Goal: Task Accomplishment & Management: Complete application form

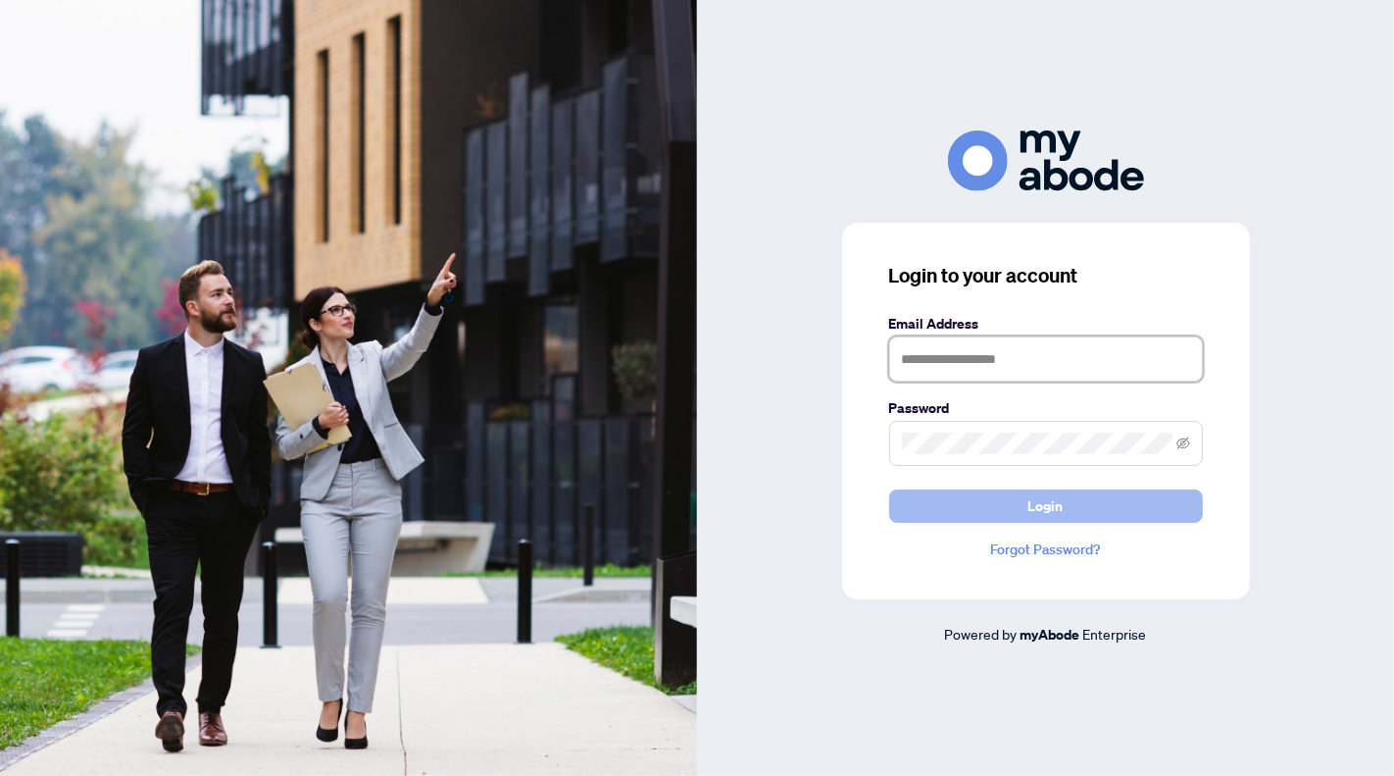
type input "**********"
click at [1013, 507] on button "Login" at bounding box center [1046, 505] width 314 height 33
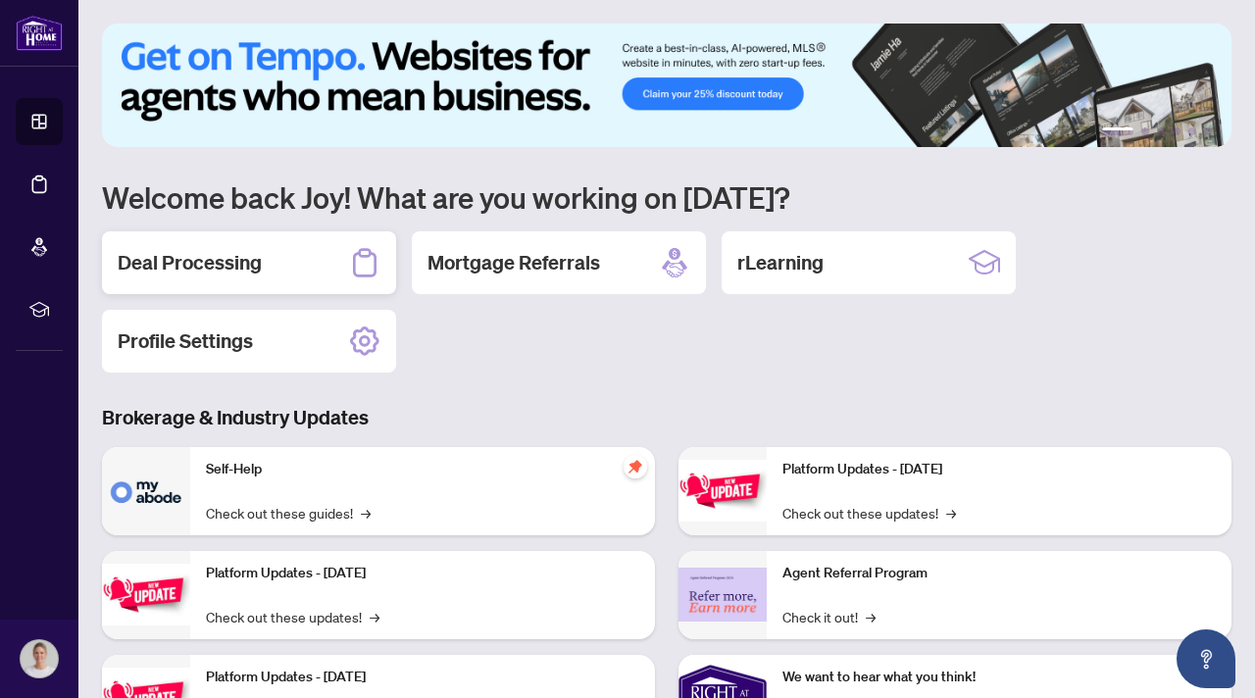
click at [214, 269] on h2 "Deal Processing" at bounding box center [190, 262] width 144 height 27
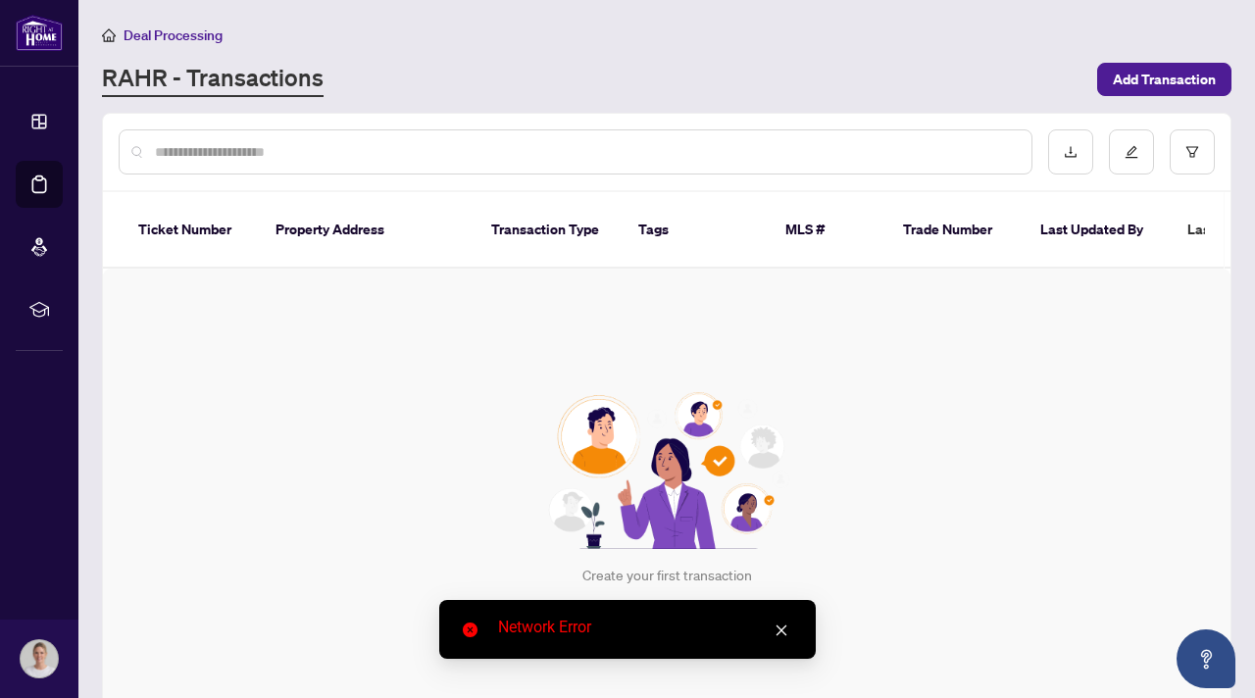
click at [782, 633] on icon "close" at bounding box center [782, 631] width 14 height 14
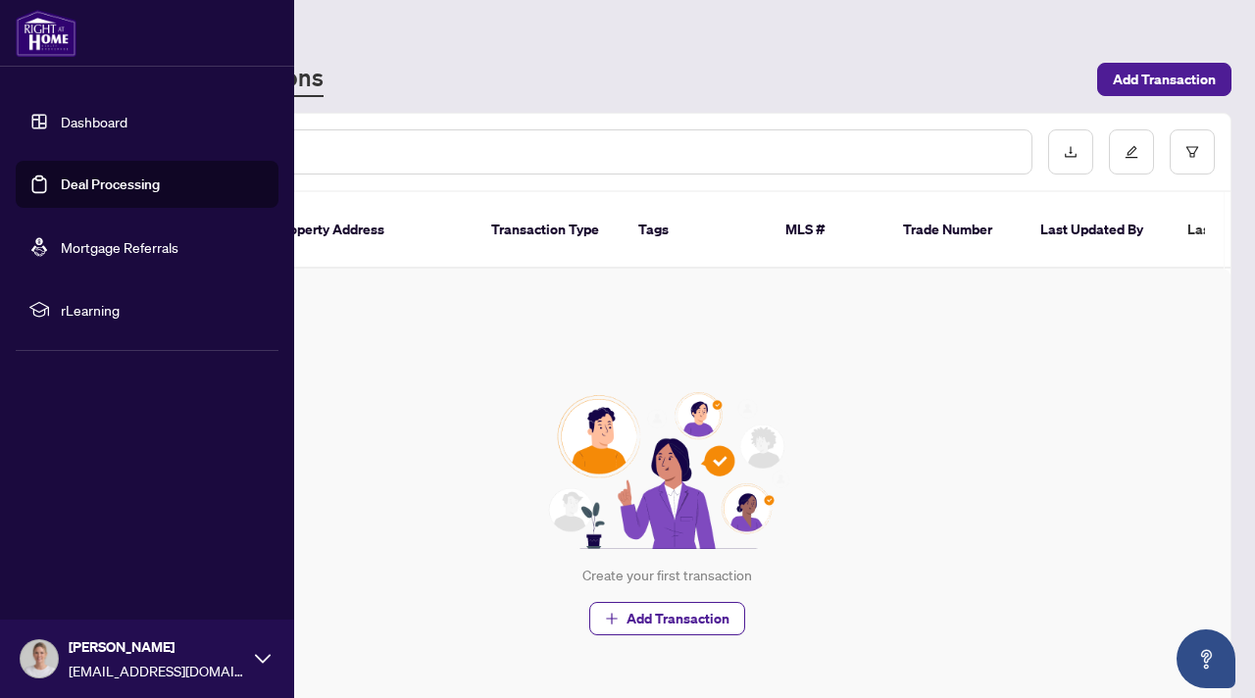
click at [57, 40] on img at bounding box center [46, 33] width 61 height 47
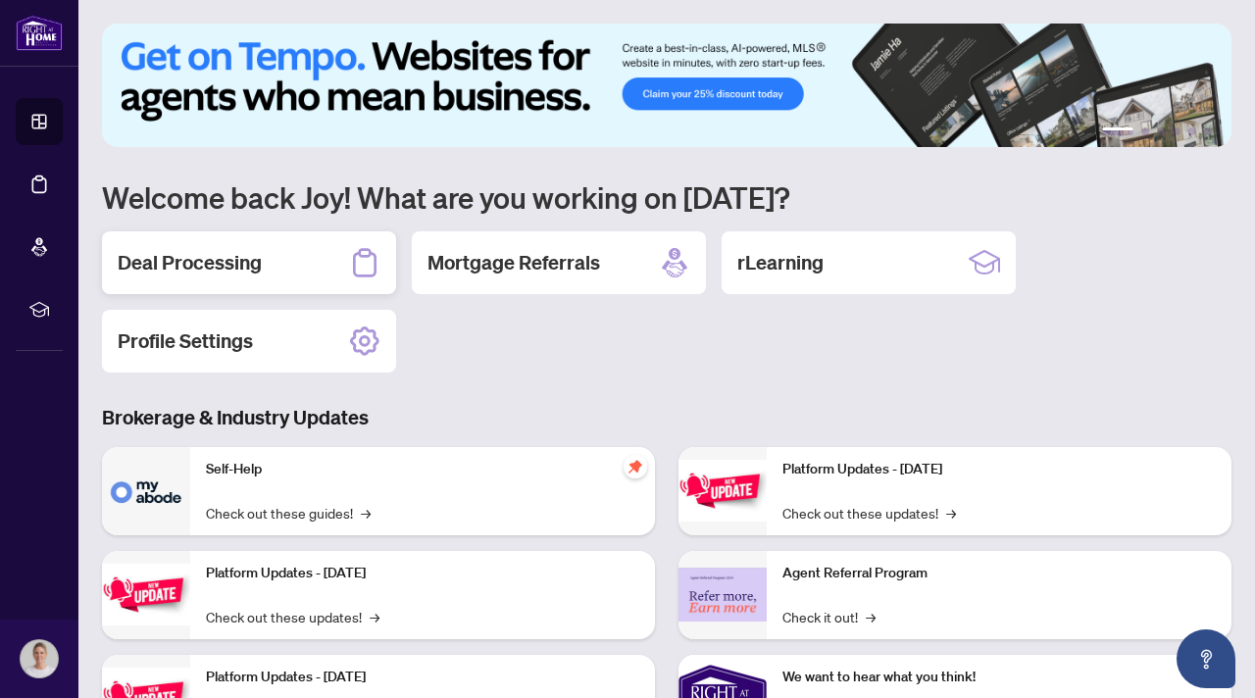
click at [251, 256] on h2 "Deal Processing" at bounding box center [190, 262] width 144 height 27
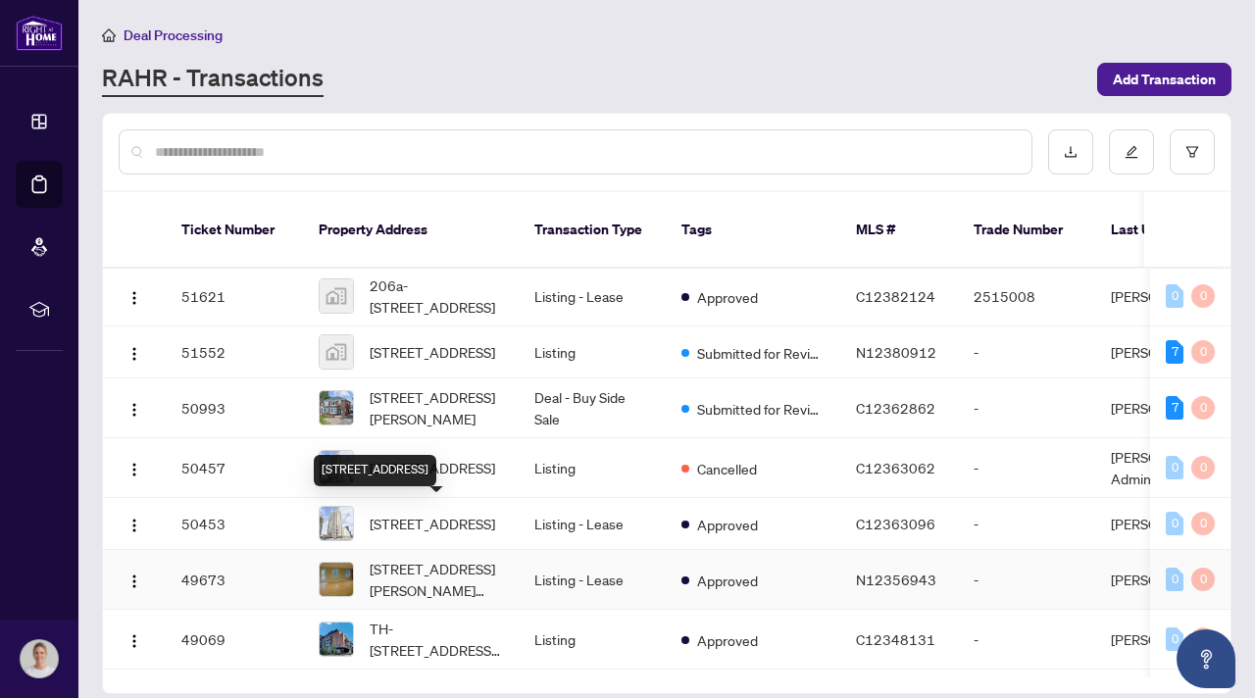
scroll to position [279, 0]
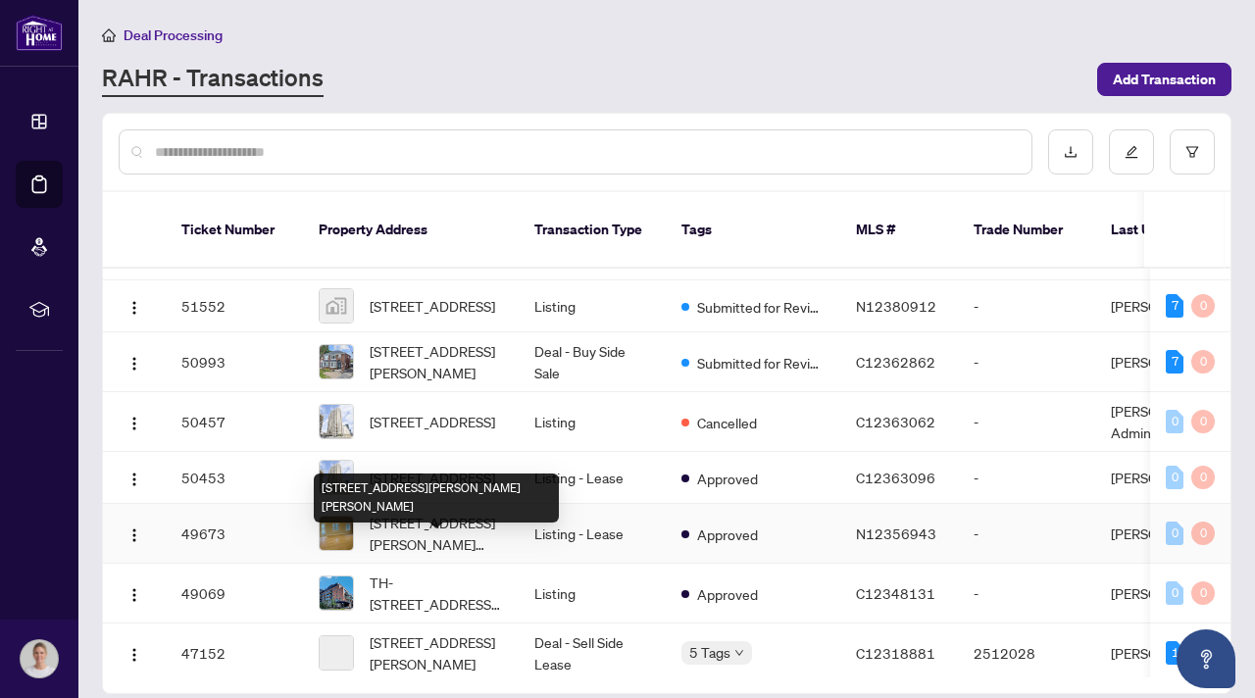
click at [414, 555] on span "Lower Level-8 Delair Cres, Markham, Ontario L3T 2M4, Canada" at bounding box center [436, 533] width 133 height 43
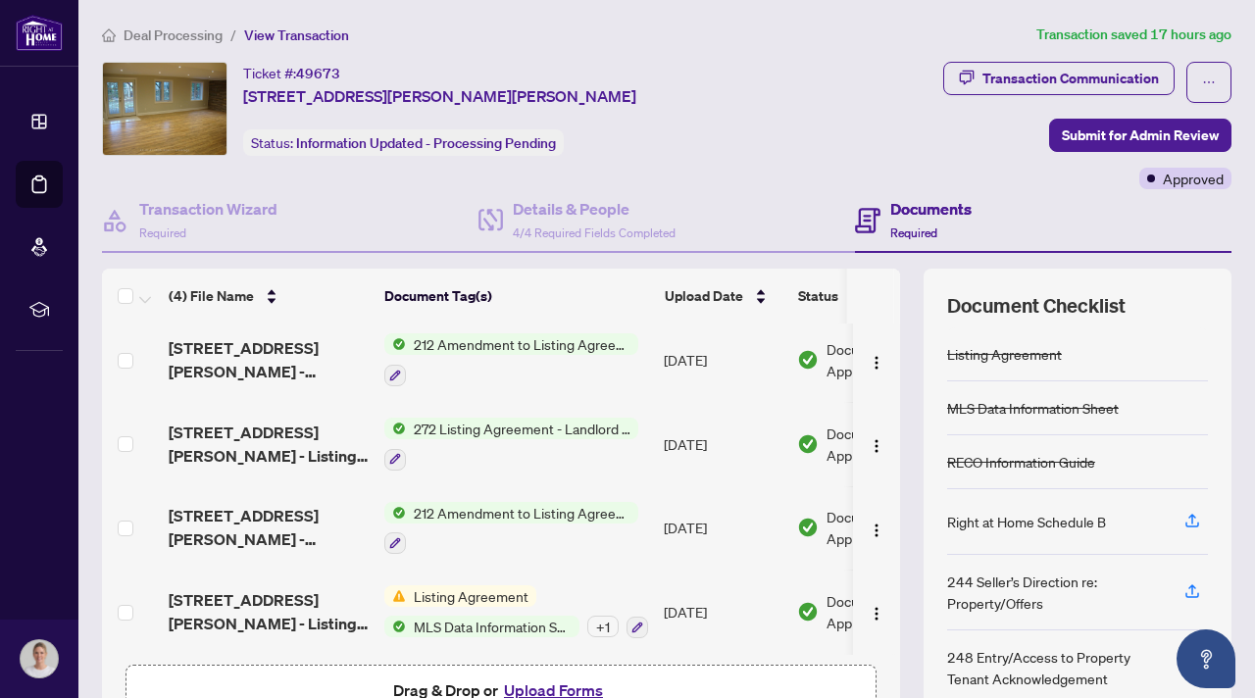
scroll to position [122, 0]
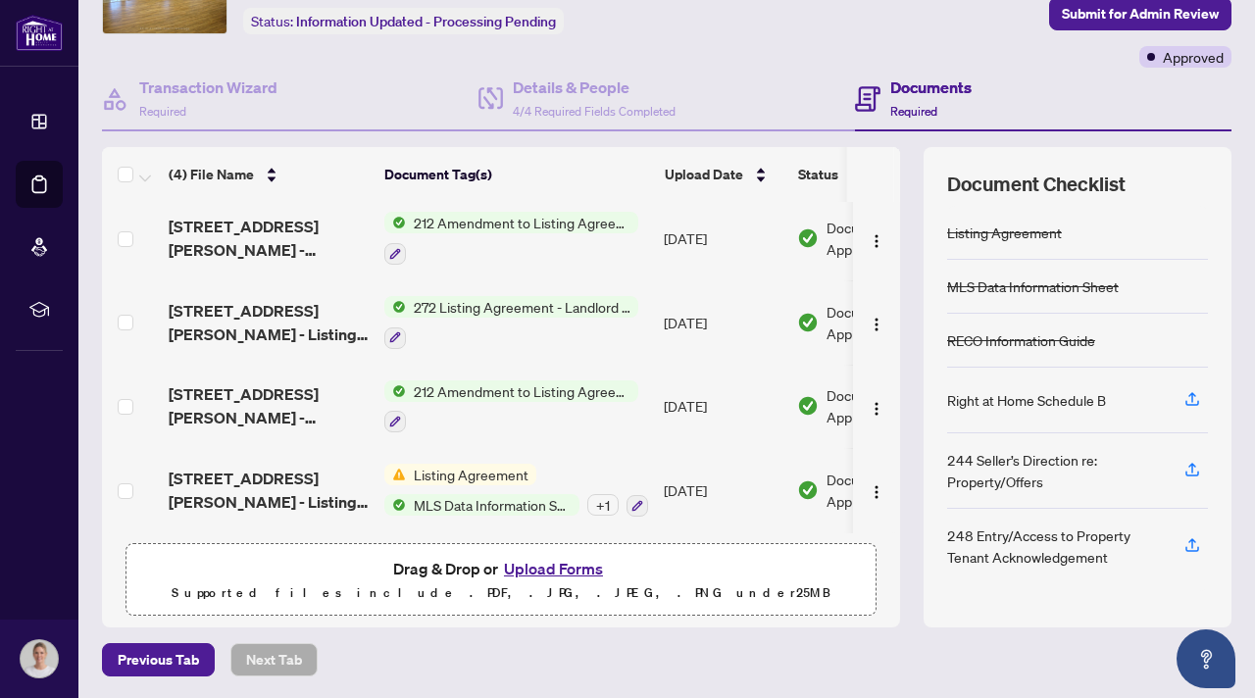
click at [557, 565] on button "Upload Forms" at bounding box center [553, 568] width 111 height 25
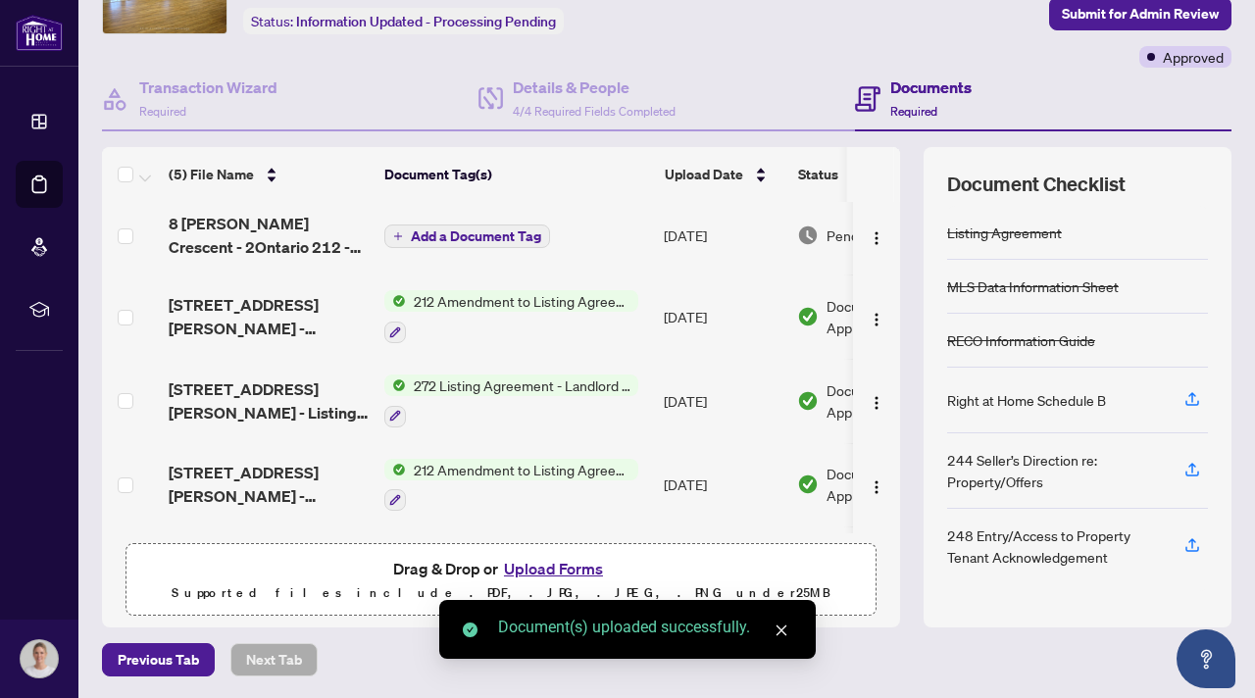
scroll to position [0, 0]
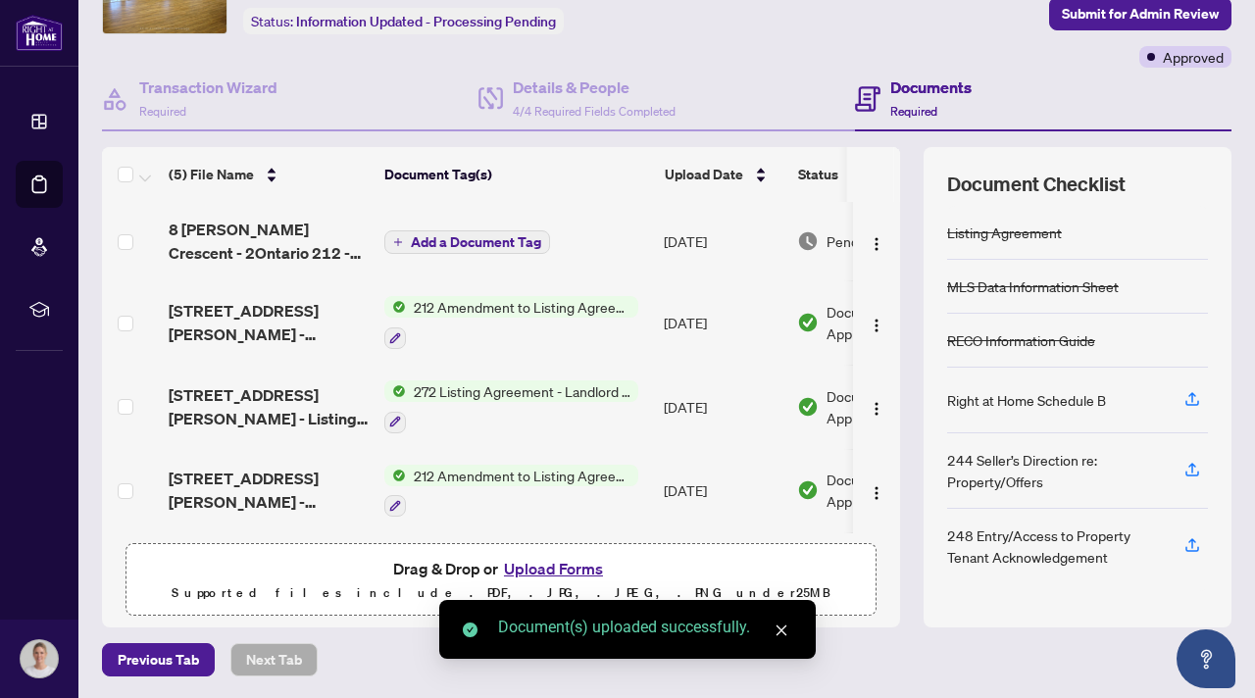
click at [490, 235] on span "Add a Document Tag" at bounding box center [476, 242] width 130 height 14
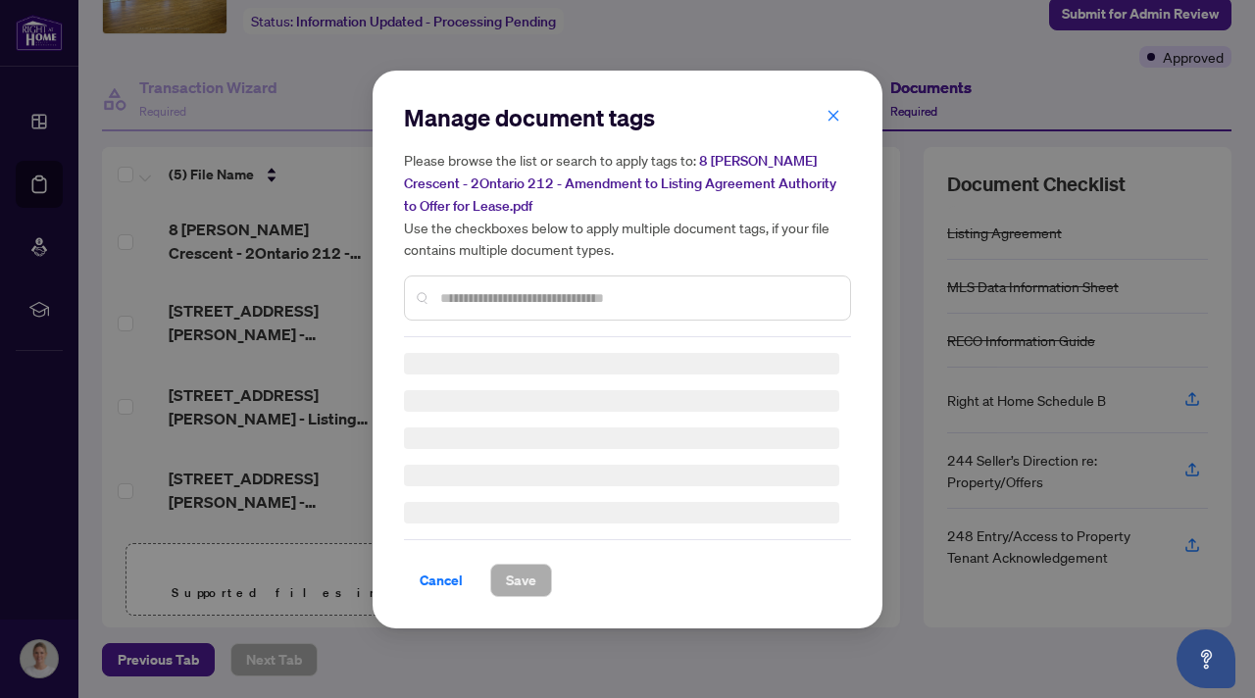
click at [517, 292] on div "Manage document tags Please browse the list or search to apply tags to: 8 Delai…" at bounding box center [627, 219] width 447 height 235
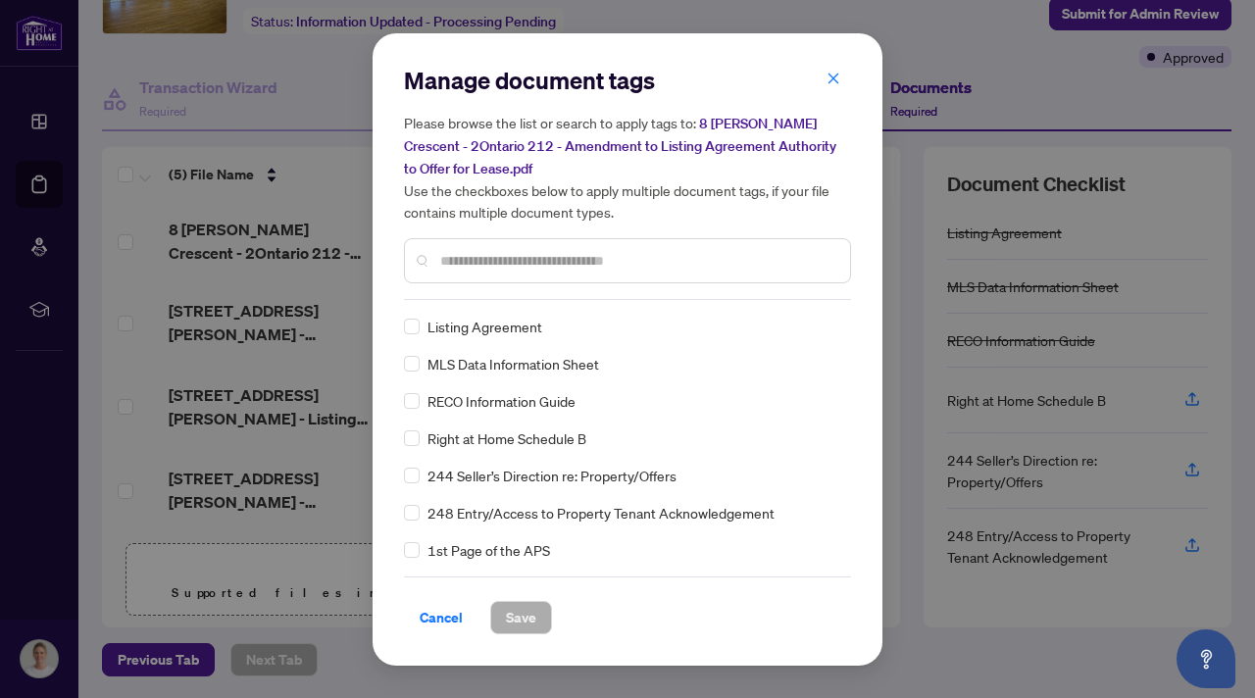
click at [505, 263] on input "text" at bounding box center [637, 261] width 394 height 22
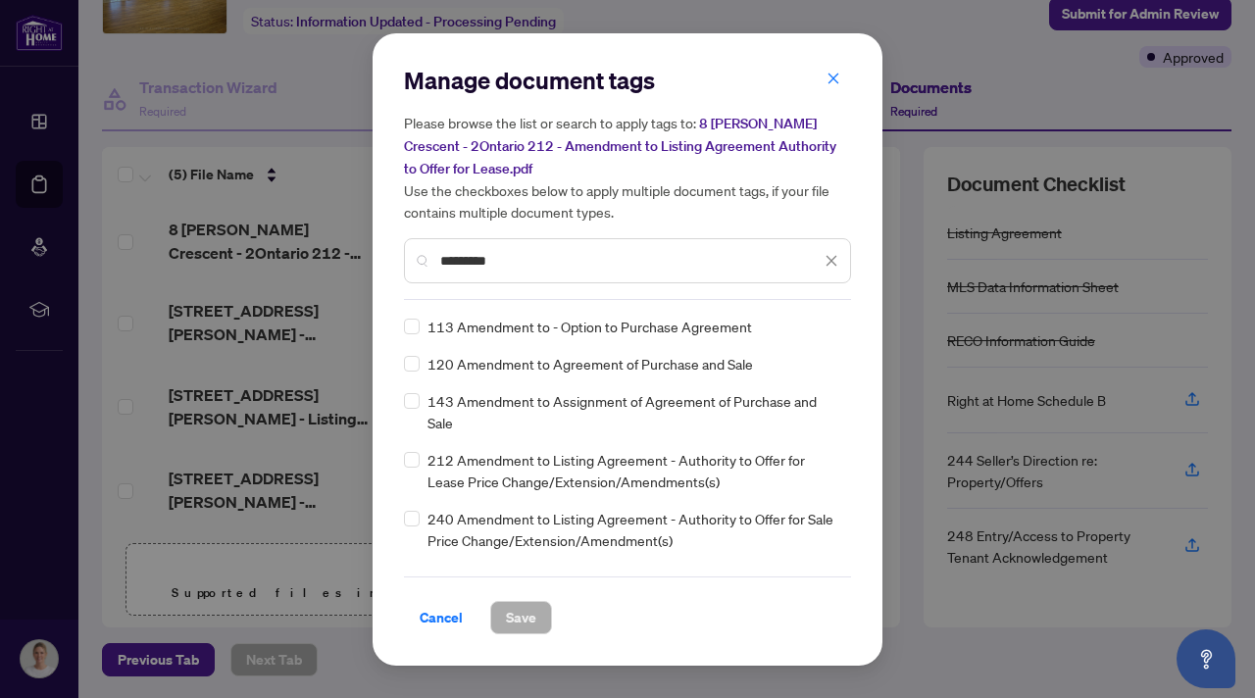
type input "*********"
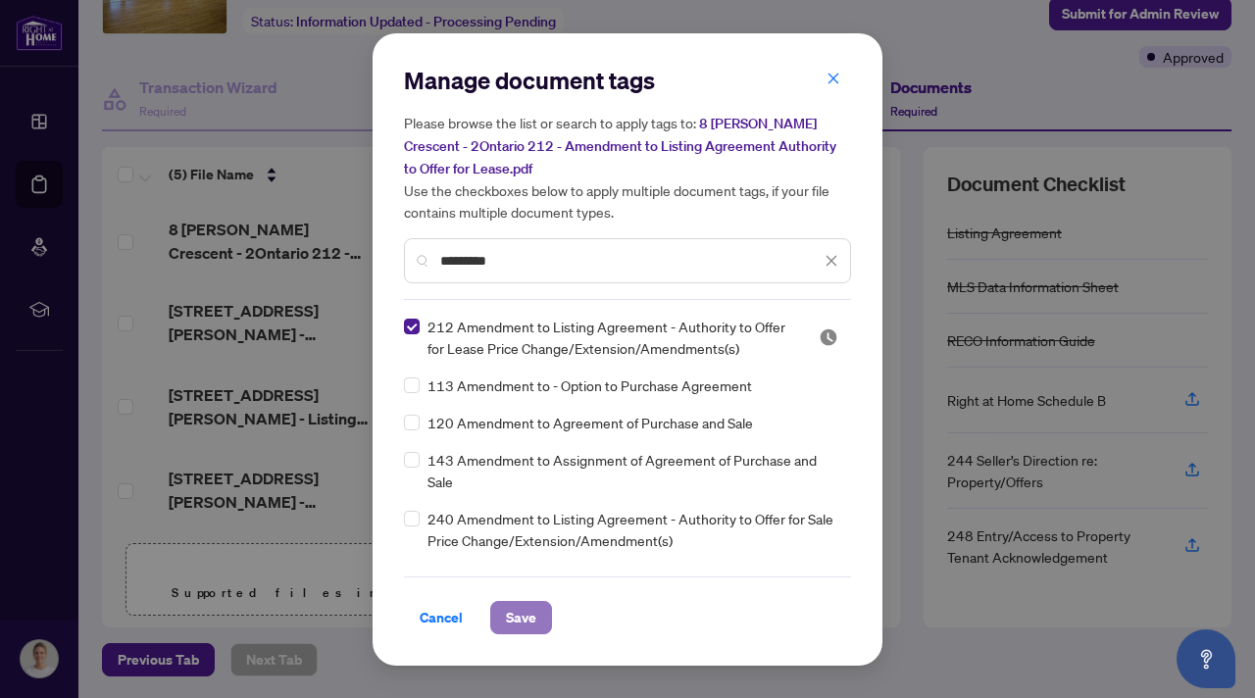
click at [524, 614] on span "Save" at bounding box center [521, 617] width 30 height 31
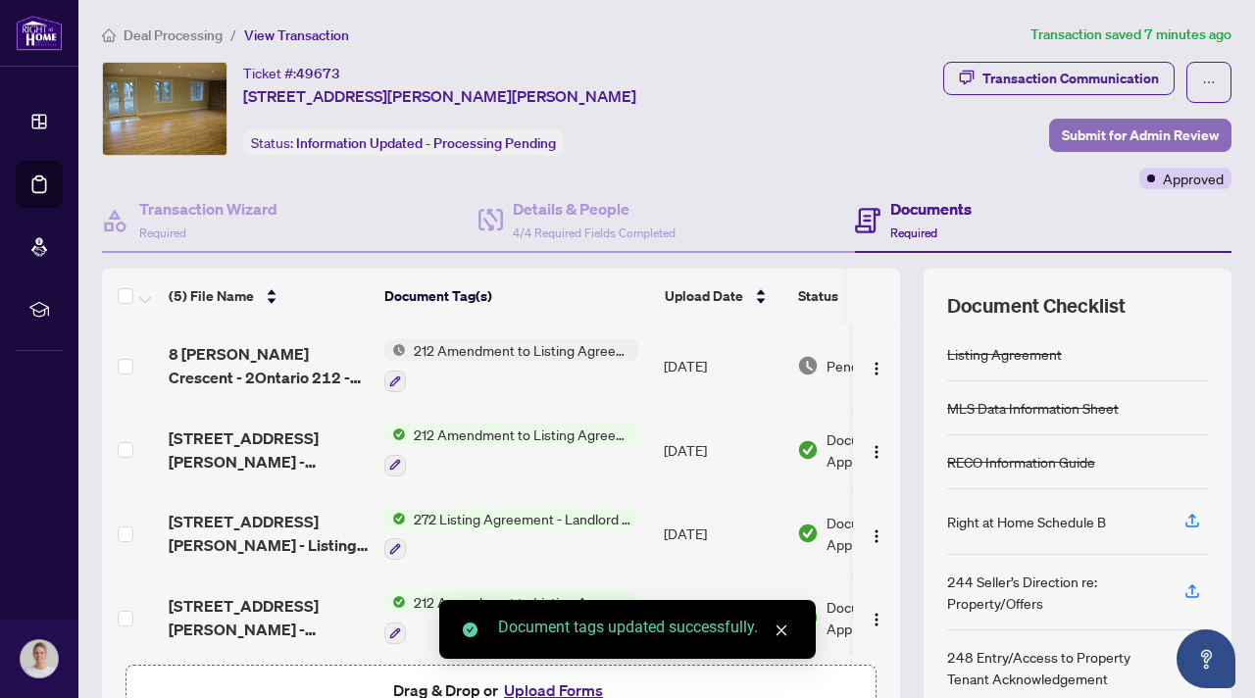
click at [1108, 144] on span "Submit for Admin Review" at bounding box center [1140, 135] width 157 height 31
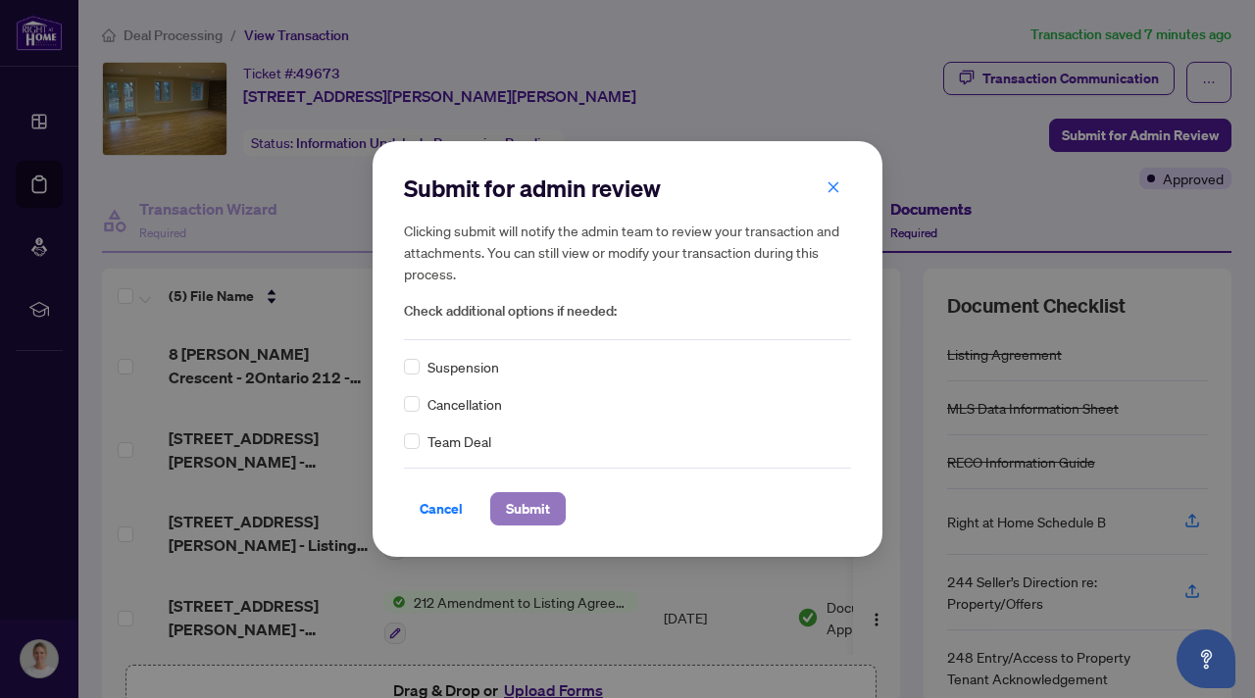
click at [530, 511] on span "Submit" at bounding box center [528, 508] width 44 height 31
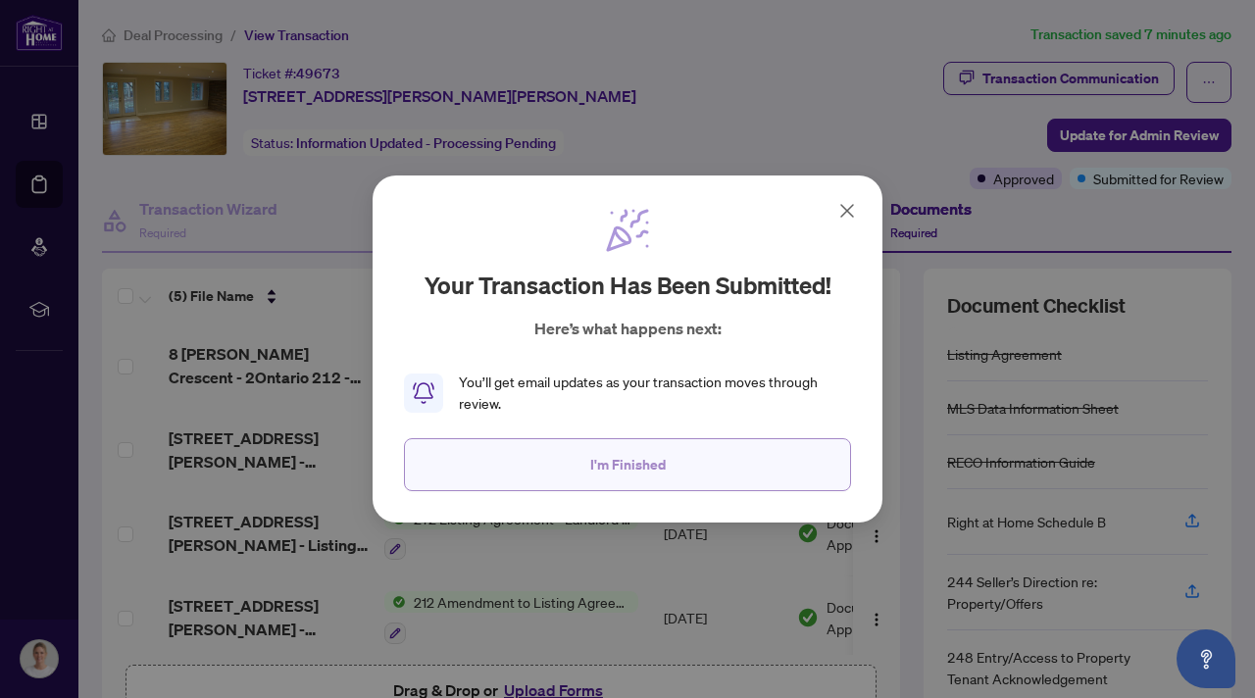
click at [623, 462] on span "I'm Finished" at bounding box center [628, 464] width 76 height 31
